Goal: Task Accomplishment & Management: Manage account settings

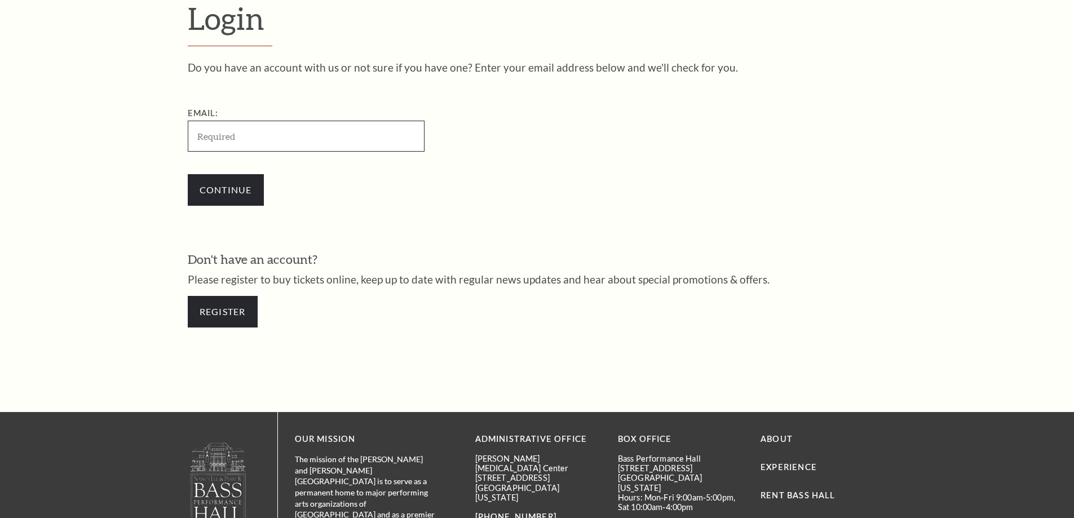
click at [218, 145] on input "Email:" at bounding box center [306, 136] width 237 height 31
paste input "[EMAIL_ADDRESS][DOMAIN_NAME]"
type input "[EMAIL_ADDRESS][DOMAIN_NAME]"
click at [220, 188] on input "Continue" at bounding box center [226, 190] width 76 height 32
click at [226, 191] on input "Continue" at bounding box center [226, 190] width 76 height 32
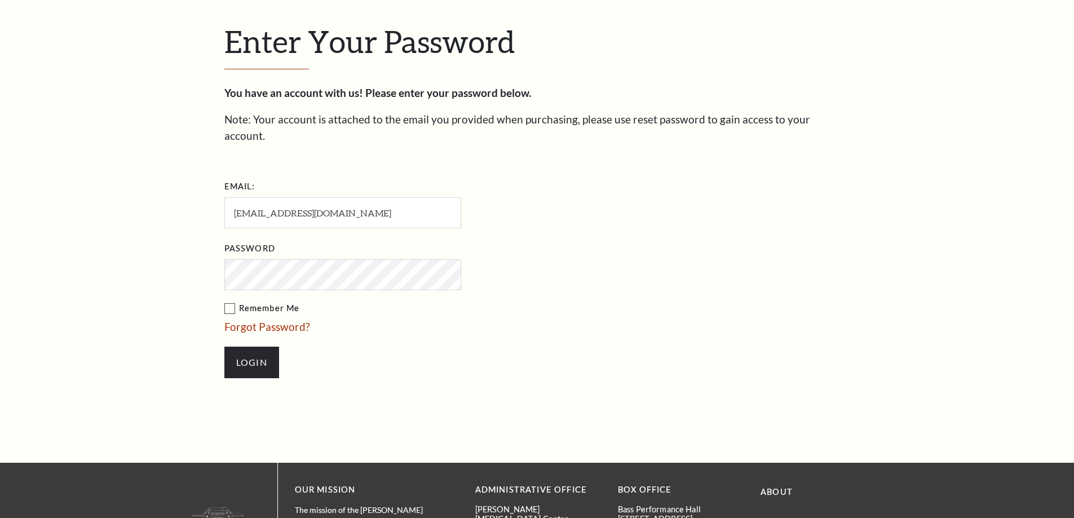
scroll to position [388, 0]
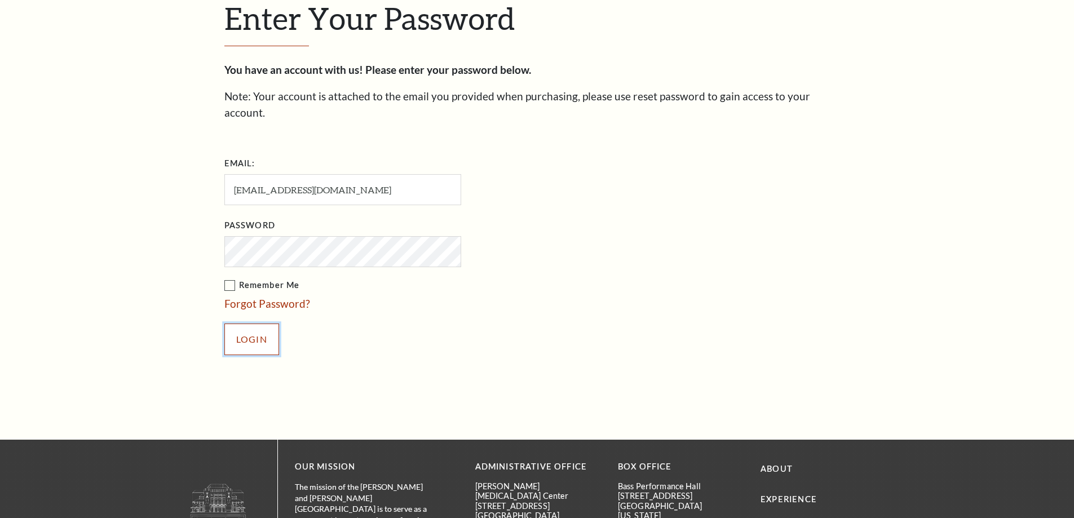
click at [271, 324] on input "Login" at bounding box center [251, 340] width 55 height 32
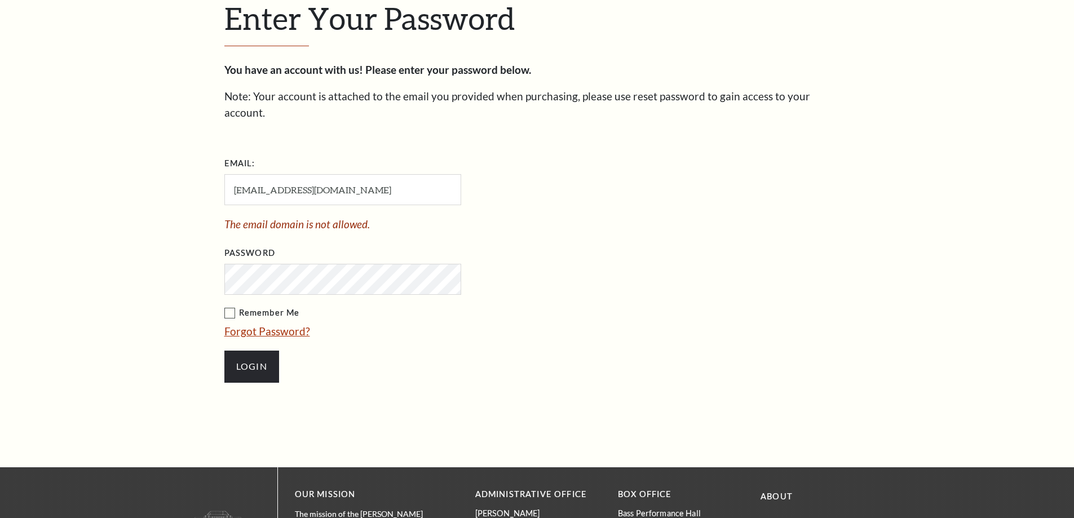
scroll to position [388, 0]
drag, startPoint x: 392, startPoint y: 175, endPoint x: 158, endPoint y: 173, distance: 234.0
click at [158, 173] on div "Enter Your Password You have an account with us! Please enter your password bel…" at bounding box center [537, 197] width 1074 height 540
click at [719, 277] on form "Email: antoniodehoyos@mysalestuff.com The email domain is not allowed. Password…" at bounding box center [537, 273] width 626 height 239
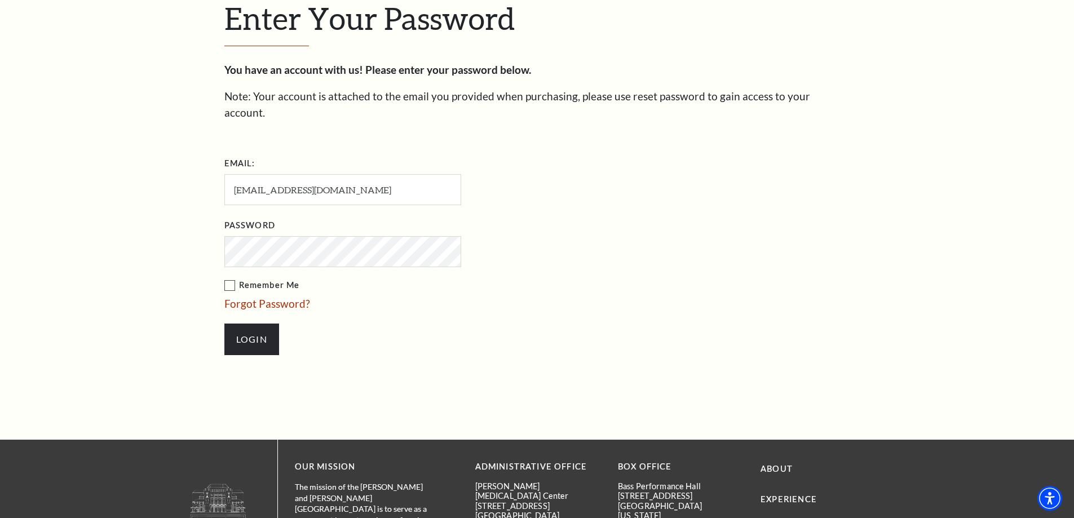
click at [926, 96] on div "Enter Your Password You have an account with us! Please enter your password bel…" at bounding box center [537, 183] width 1074 height 513
click at [606, 157] on form "Email: antoniodehoyos@mysalestuff.com Password Remember Me Forgot Password? Log…" at bounding box center [537, 260] width 626 height 212
click at [712, 96] on p "Note: Your account is attached to the email you provided when purchasing, pleas…" at bounding box center [537, 105] width 626 height 32
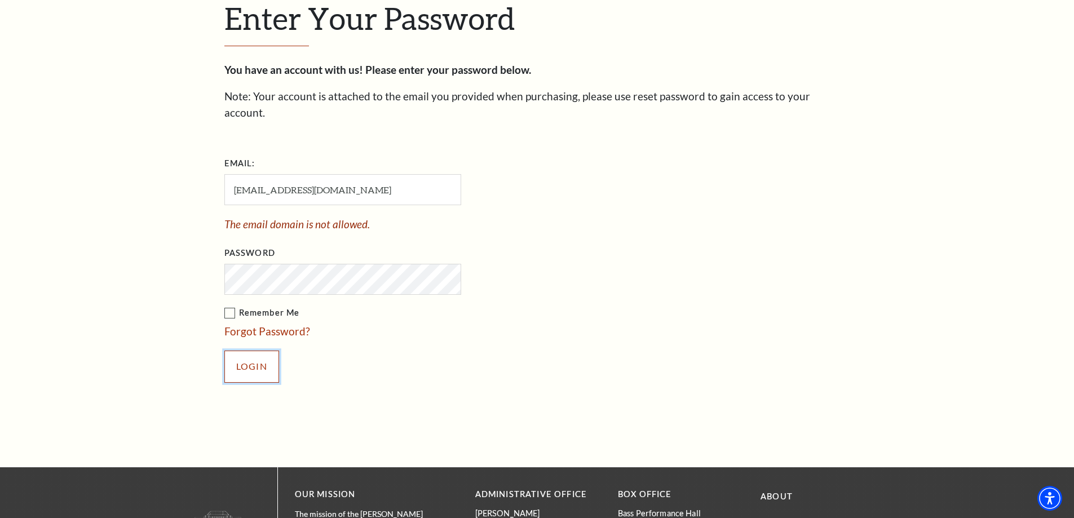
click at [267, 351] on input "Login" at bounding box center [251, 367] width 55 height 32
drag, startPoint x: 388, startPoint y: 179, endPoint x: 214, endPoint y: 176, distance: 174.2
click at [214, 176] on div "Enter Your Password You have an account with us! Please enter your password bel…" at bounding box center [537, 197] width 1074 height 540
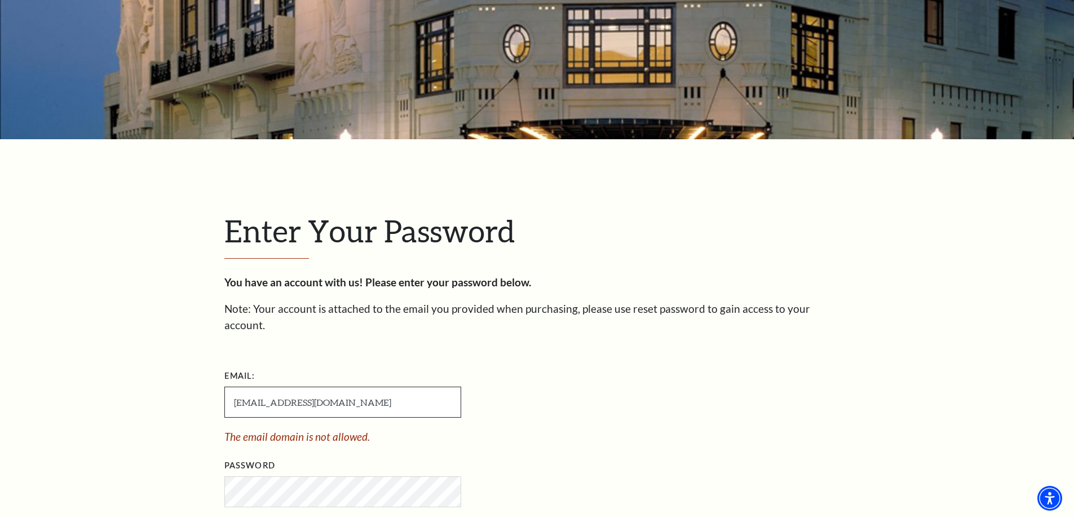
scroll to position [162, 0]
